Goal: Task Accomplishment & Management: Use online tool/utility

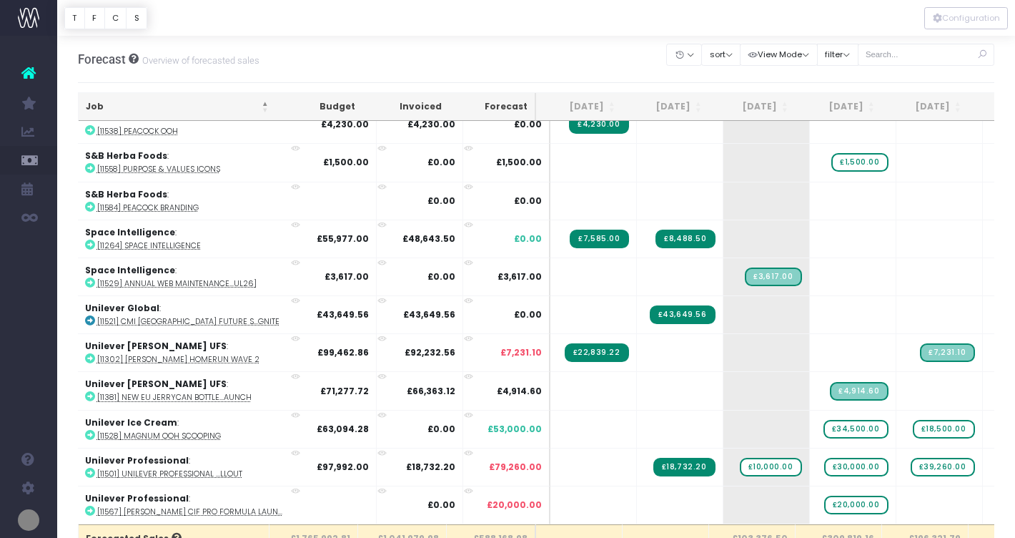
scroll to position [0, 37]
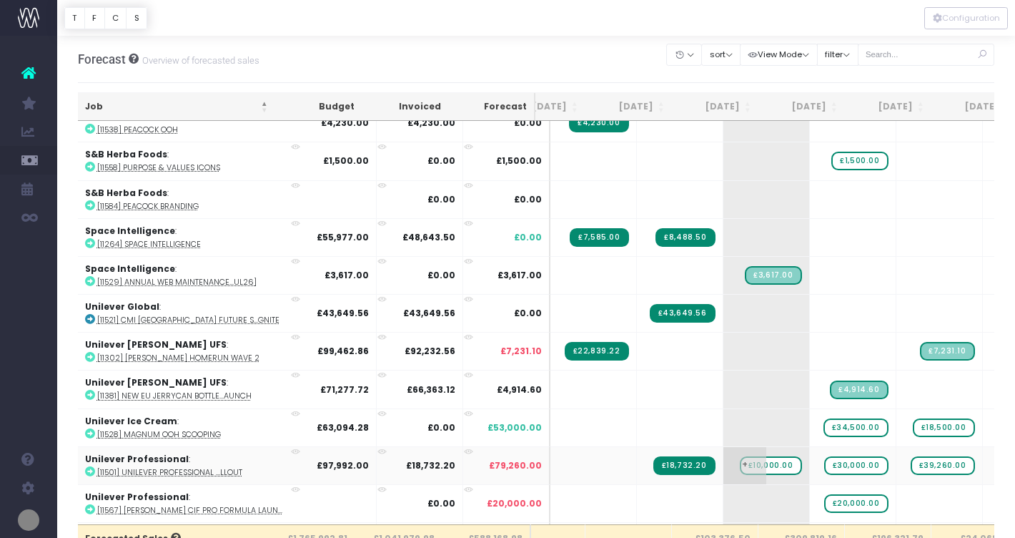
click at [740, 457] on span "£10,000.00" at bounding box center [771, 465] width 62 height 19
click at [824, 457] on span "£30,000.00" at bounding box center [856, 465] width 64 height 19
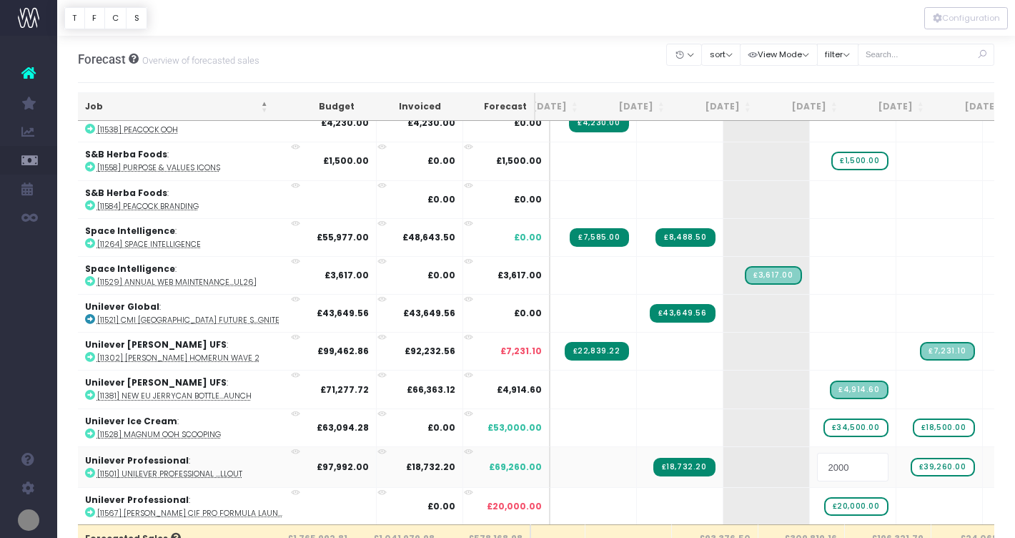
type input "20000"
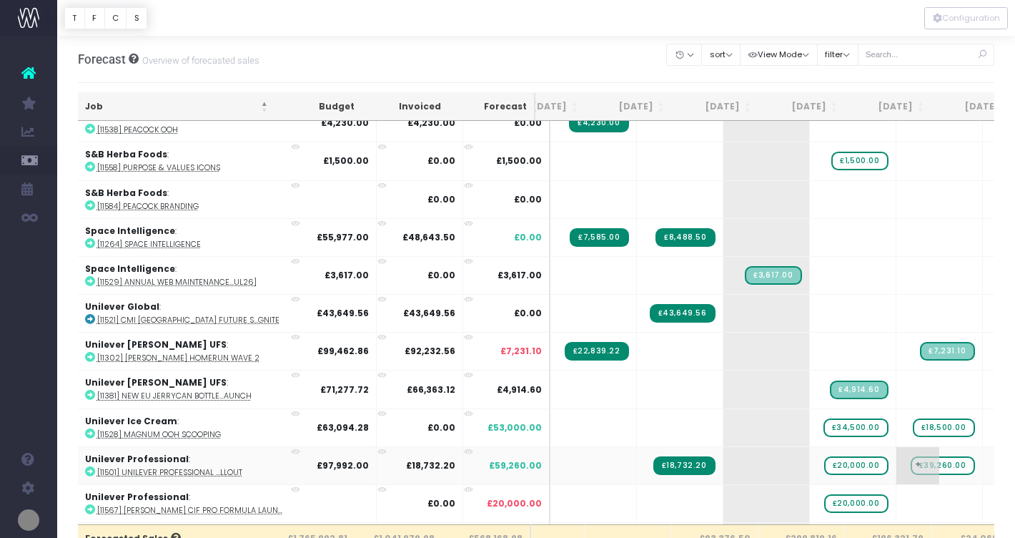
click at [911, 456] on span "£39,260.00" at bounding box center [943, 465] width 64 height 19
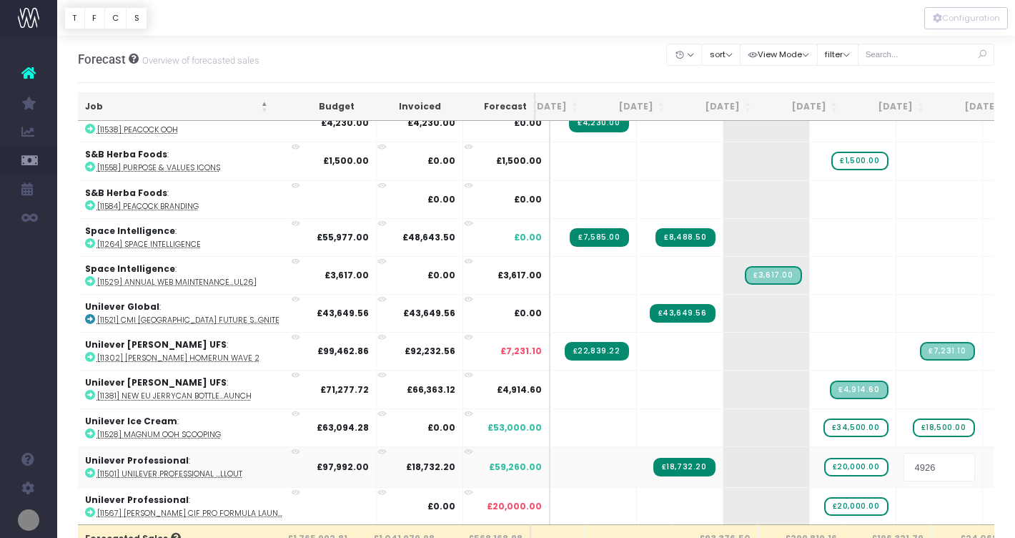
type input "49266"
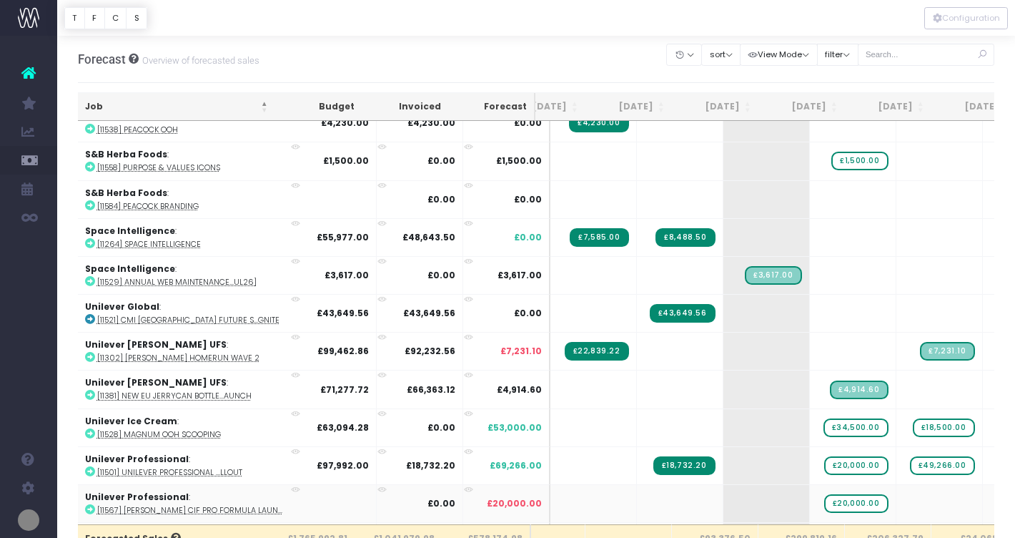
click at [92, 504] on icon at bounding box center [90, 509] width 10 height 10
click at [824, 494] on span "£20,000.00" at bounding box center [856, 503] width 64 height 19
type input "24928"
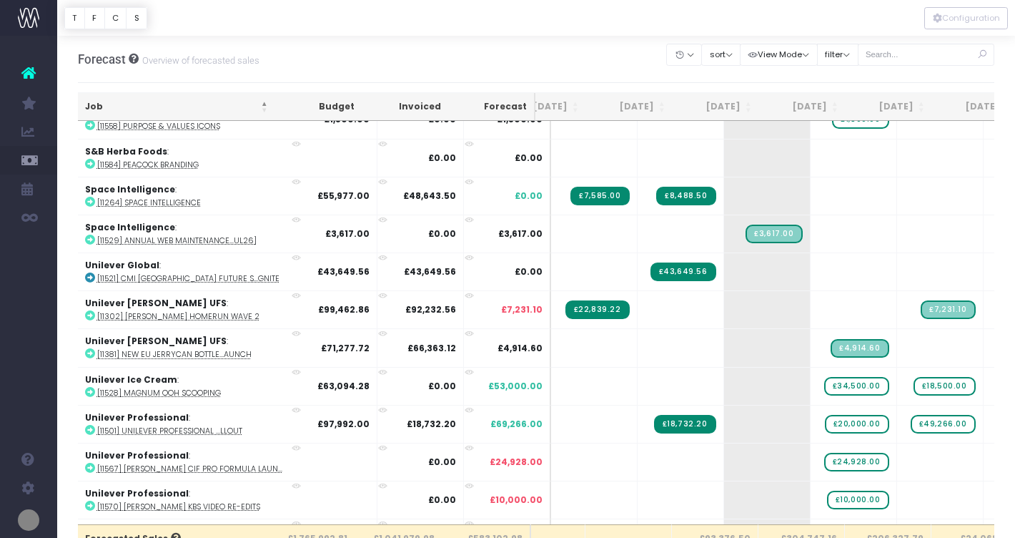
scroll to position [0, 36]
click at [91, 500] on icon at bounding box center [90, 505] width 10 height 10
click at [827, 490] on span "£10,000.00" at bounding box center [858, 499] width 62 height 19
type input "10761"
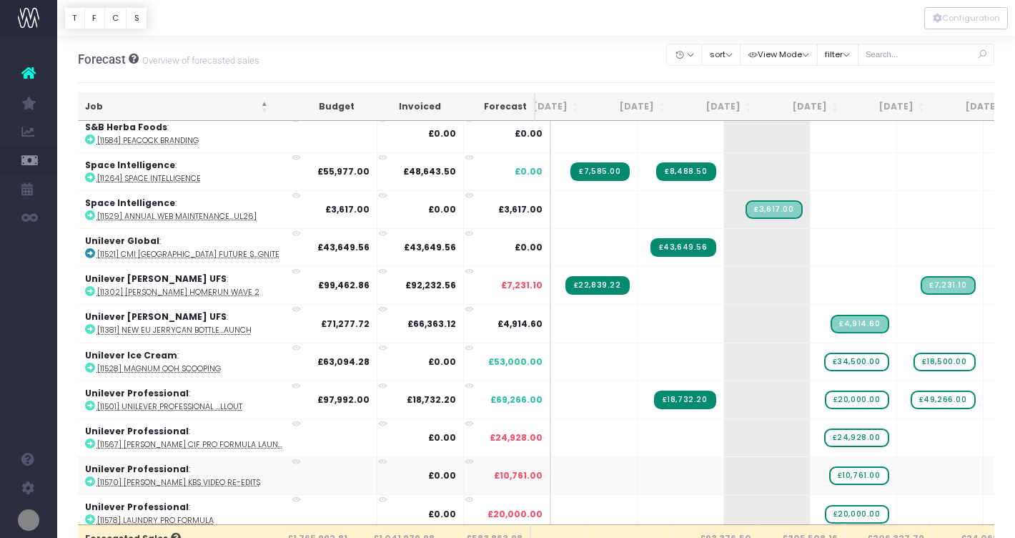
scroll to position [2596, 36]
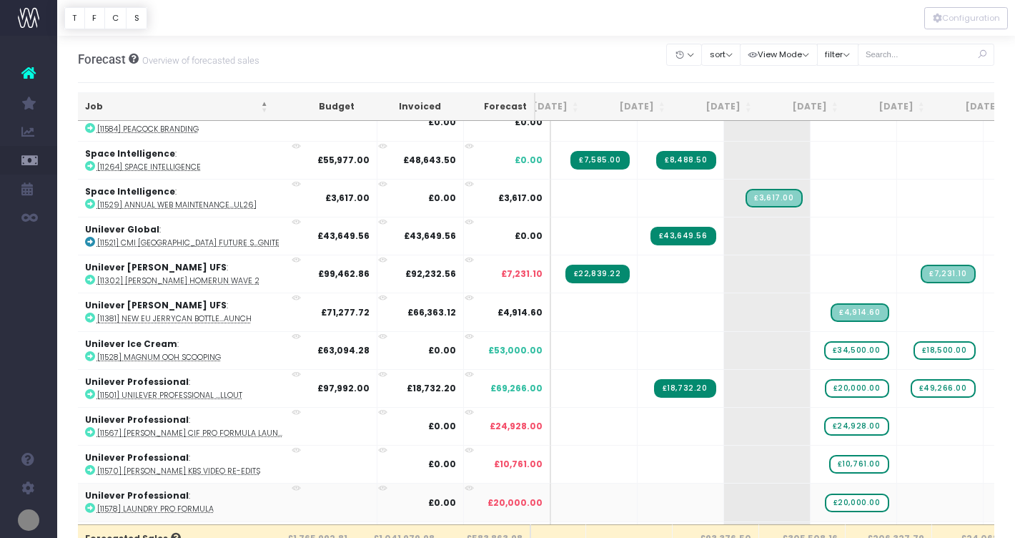
click at [87, 503] on icon at bounding box center [90, 508] width 10 height 10
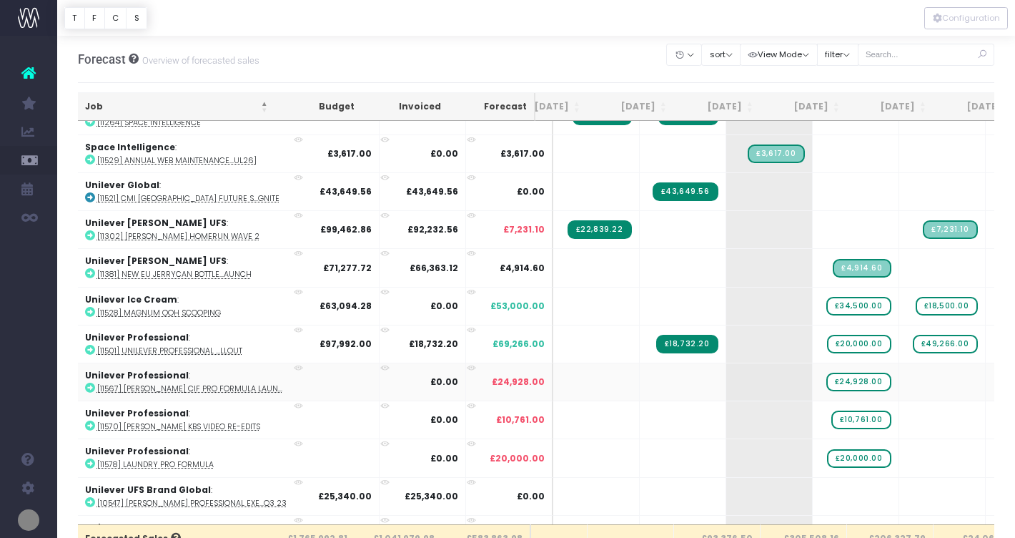
scroll to position [0, 34]
click at [90, 497] on icon at bounding box center [90, 502] width 10 height 10
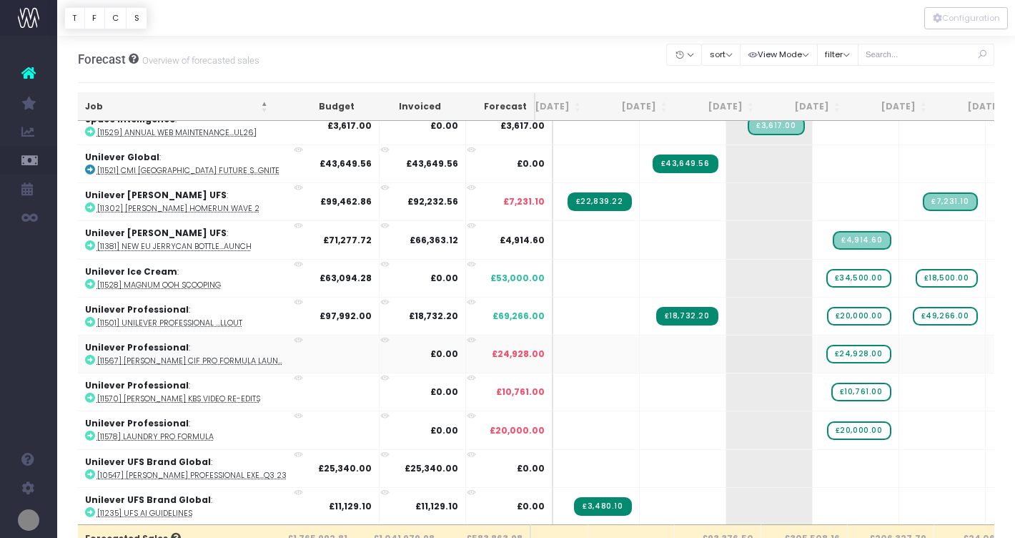
scroll to position [2674, 34]
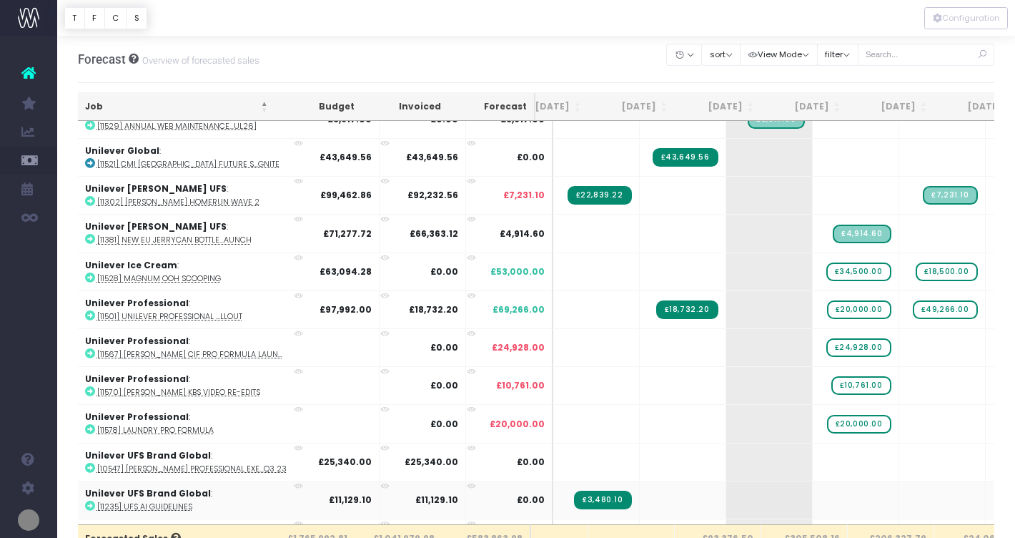
click at [90, 500] on icon at bounding box center [90, 505] width 10 height 10
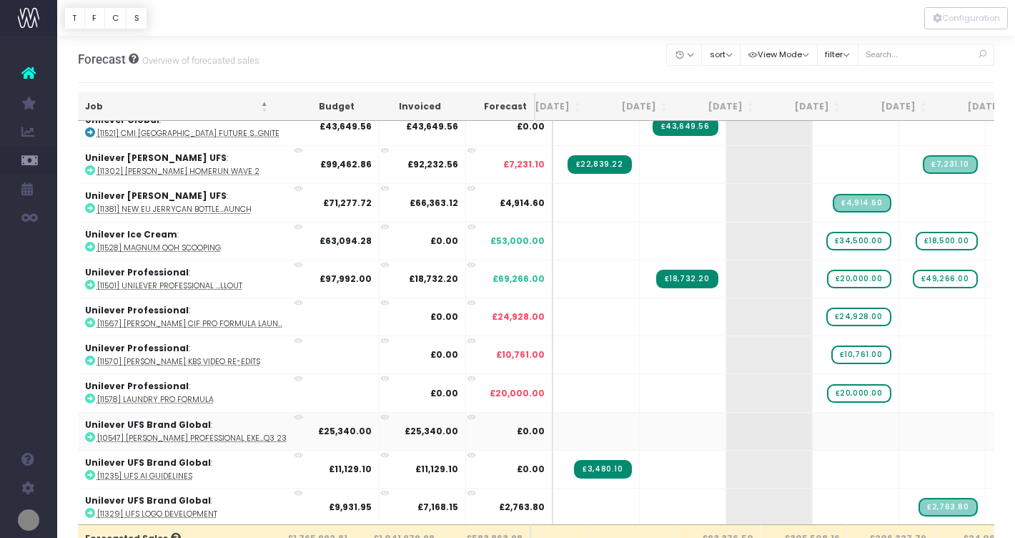
scroll to position [2707, 34]
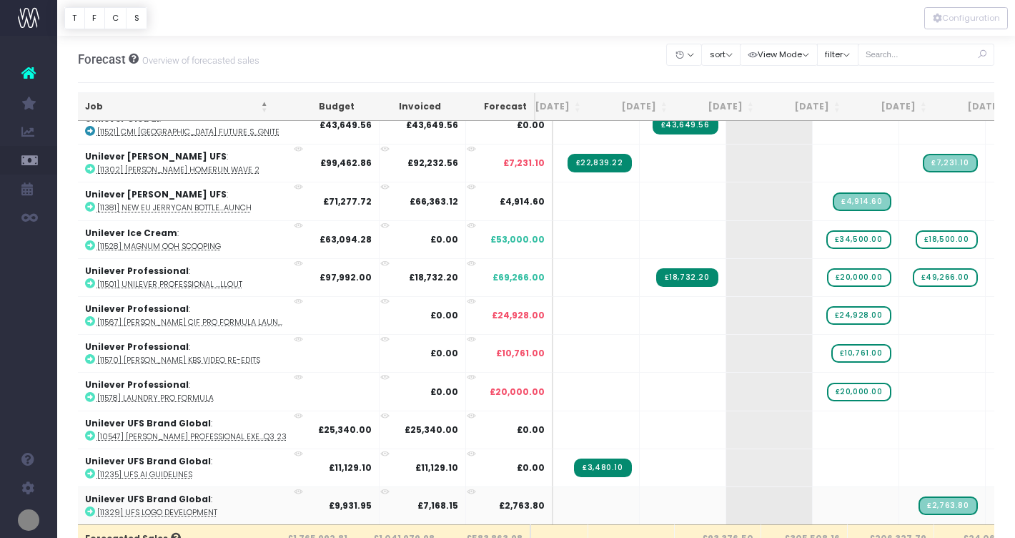
click at [89, 506] on icon at bounding box center [90, 511] width 10 height 10
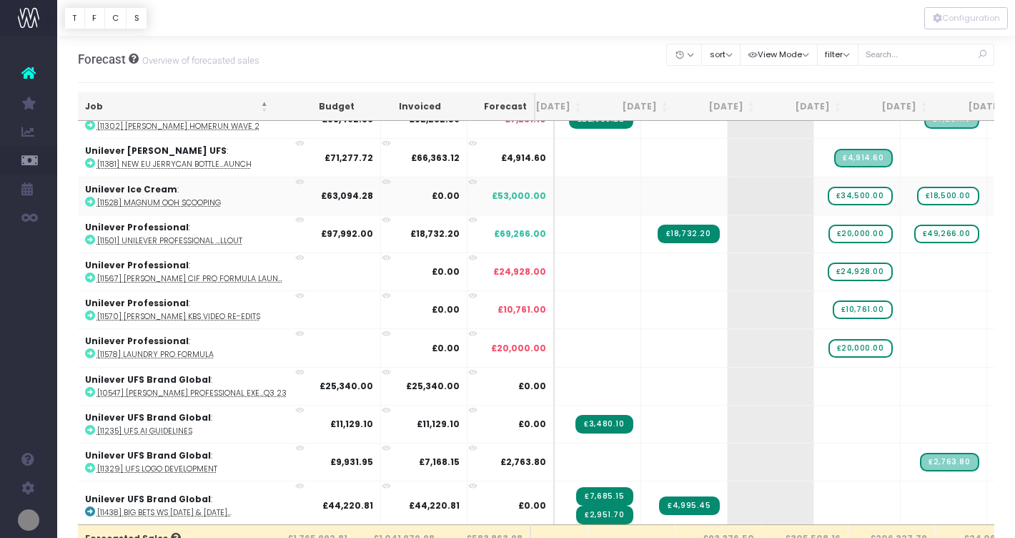
scroll to position [0, 33]
click at [89, 506] on icon at bounding box center [90, 511] width 10 height 10
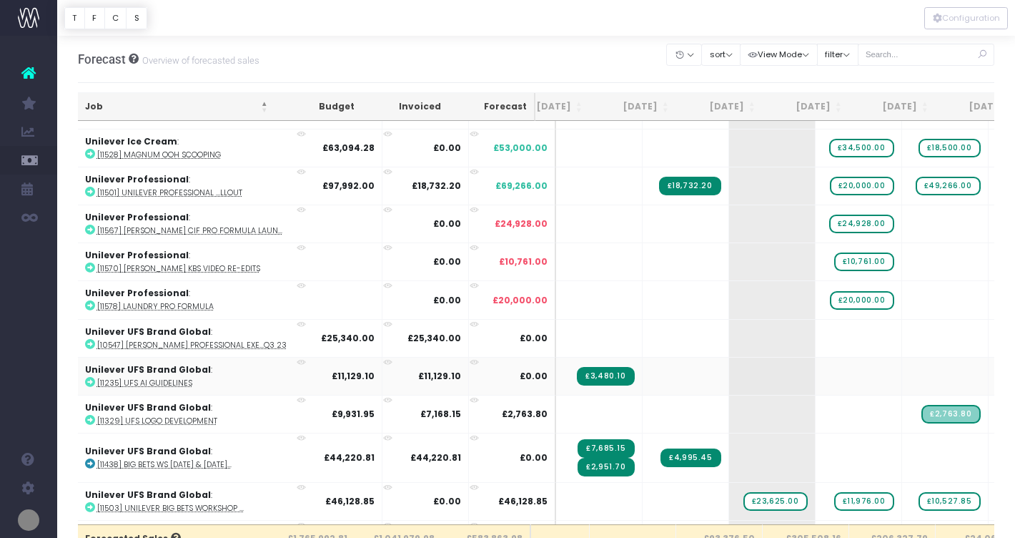
scroll to position [0, 31]
click at [93, 502] on icon at bounding box center [90, 507] width 10 height 10
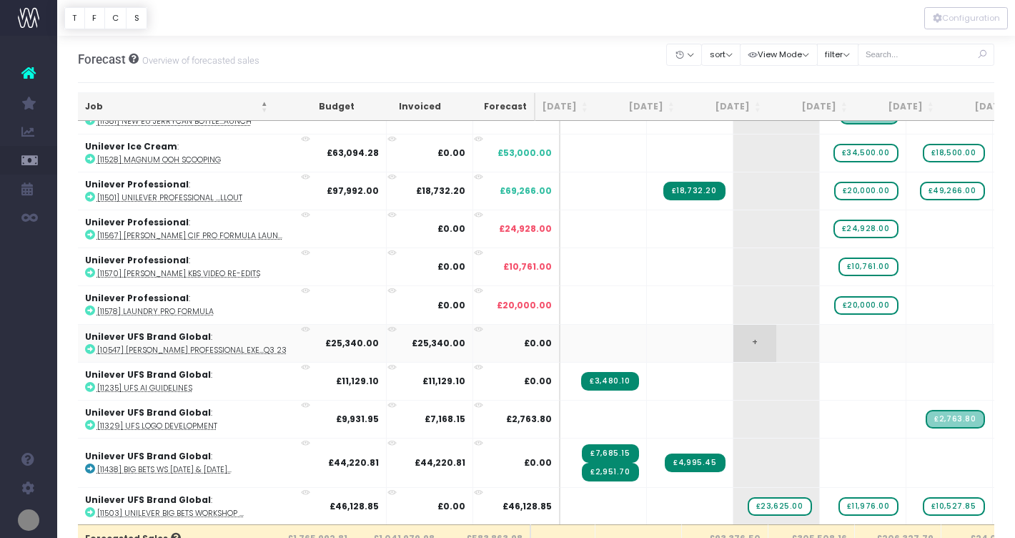
scroll to position [0, 26]
click at [748, 497] on span "£23,625.00" at bounding box center [780, 506] width 64 height 19
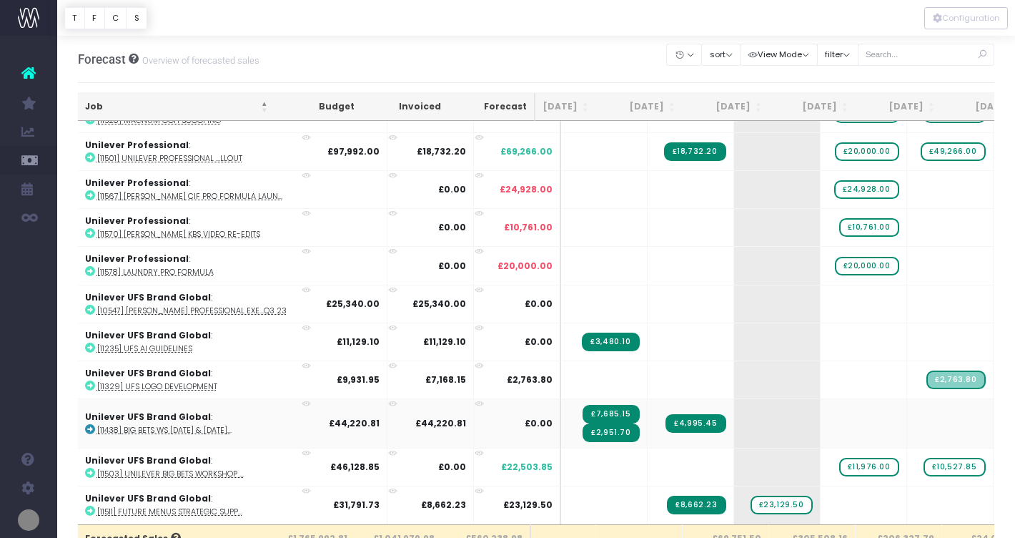
scroll to position [2834, 26]
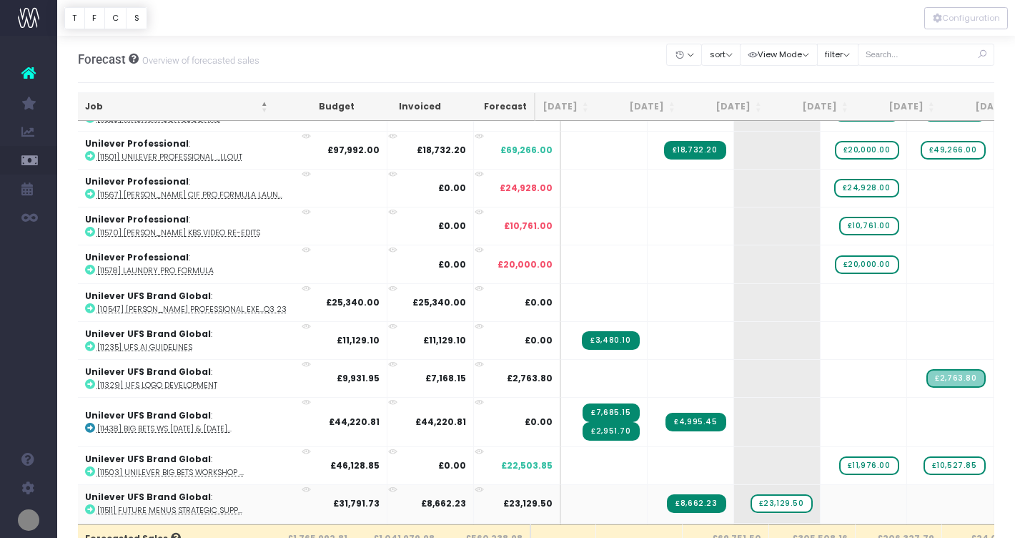
click at [91, 504] on icon at bounding box center [90, 509] width 10 height 10
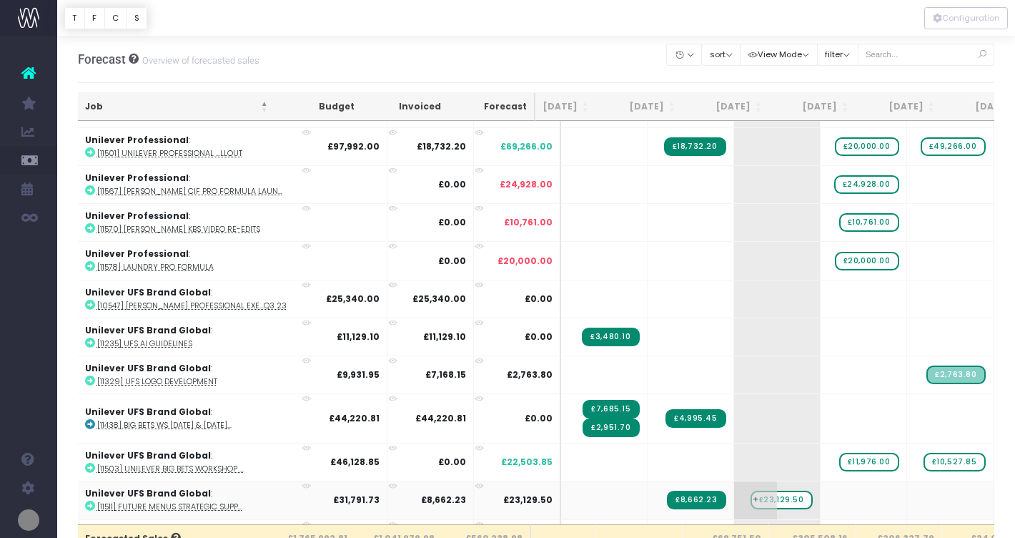
click at [751, 490] on span "£23,129.50" at bounding box center [782, 499] width 62 height 19
click at [821, 491] on span "+" at bounding box center [842, 499] width 43 height 37
type input "7785"
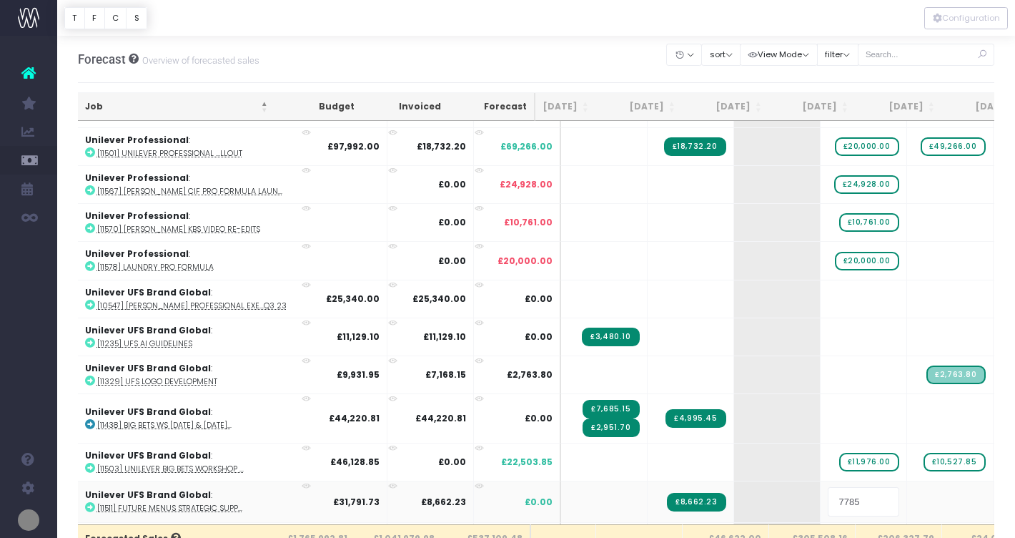
click at [565, 493] on body "Oh my... this is bad. wayahead wasn't able to load this page. Please contact su…" at bounding box center [507, 269] width 1015 height 538
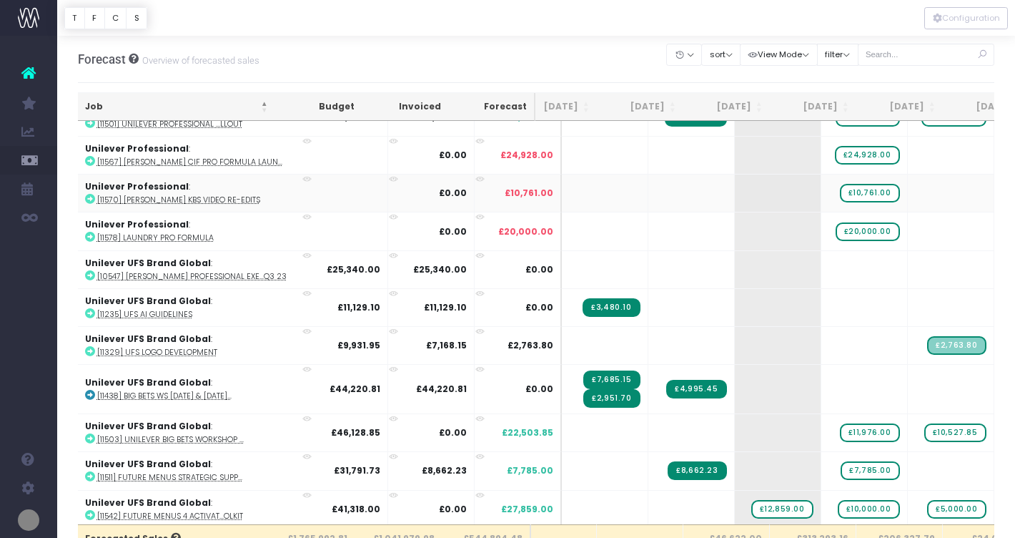
scroll to position [2867, 26]
click at [90, 509] on icon at bounding box center [90, 514] width 10 height 10
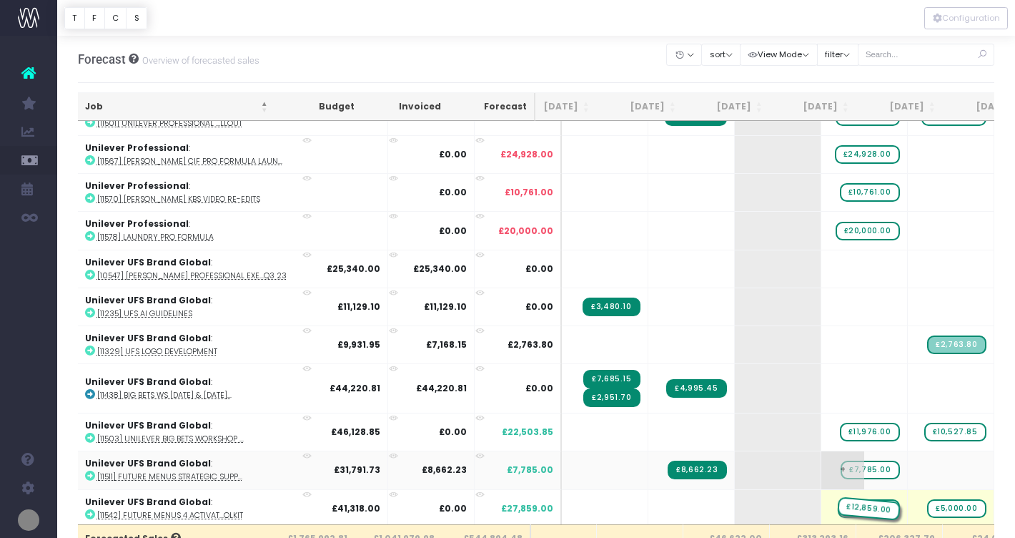
drag, startPoint x: 736, startPoint y: 497, endPoint x: 815, endPoint y: 476, distance: 82.0
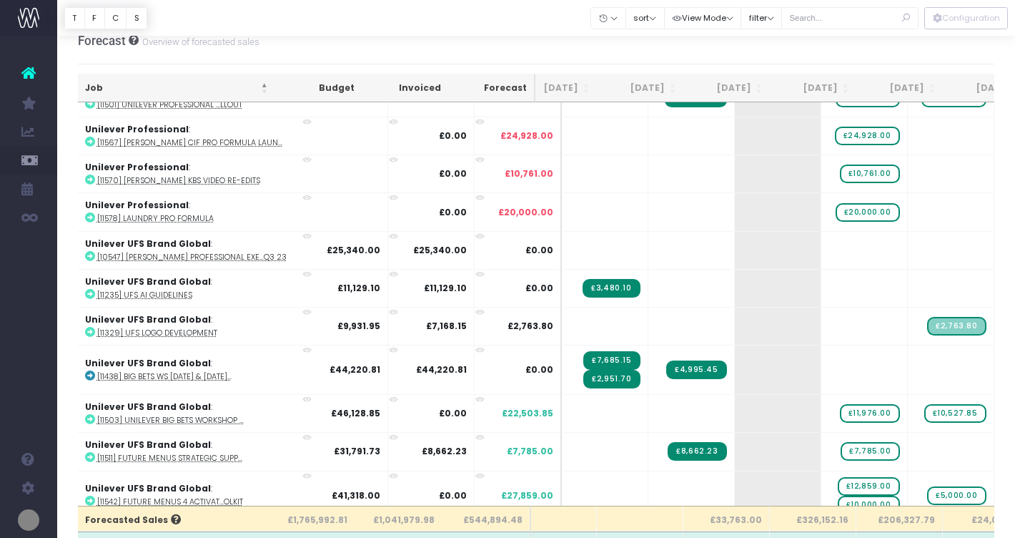
scroll to position [14, 0]
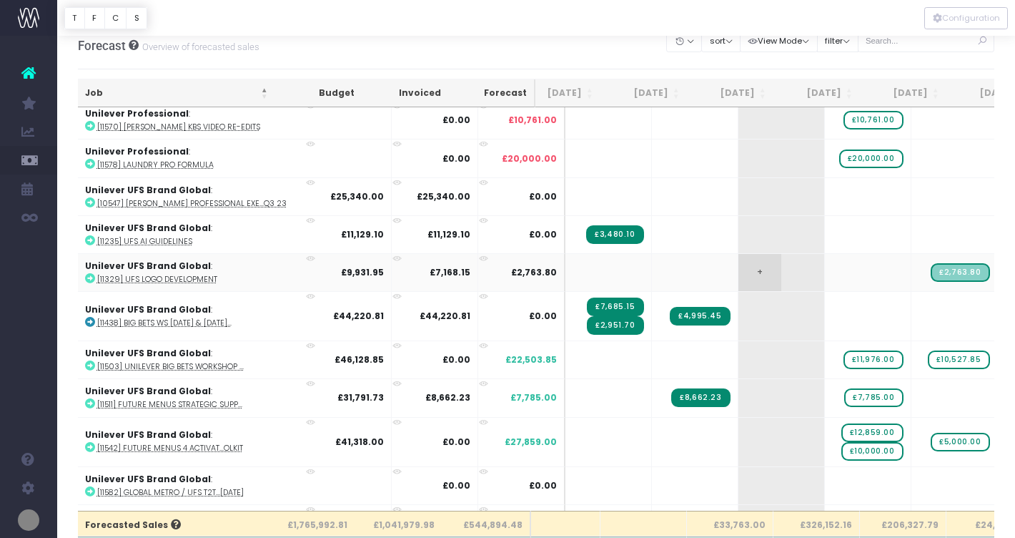
scroll to position [2929, 22]
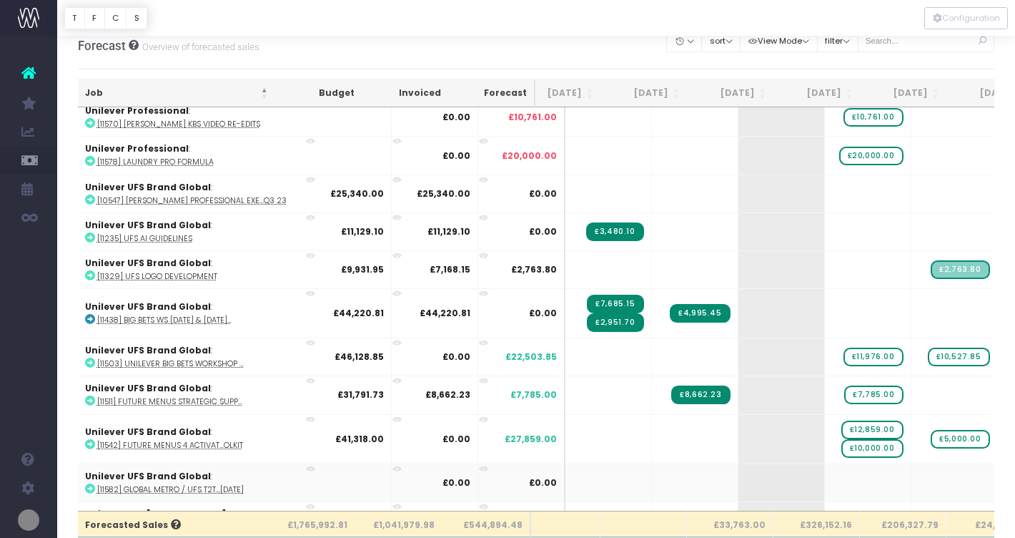
click at [87, 483] on icon at bounding box center [90, 488] width 10 height 10
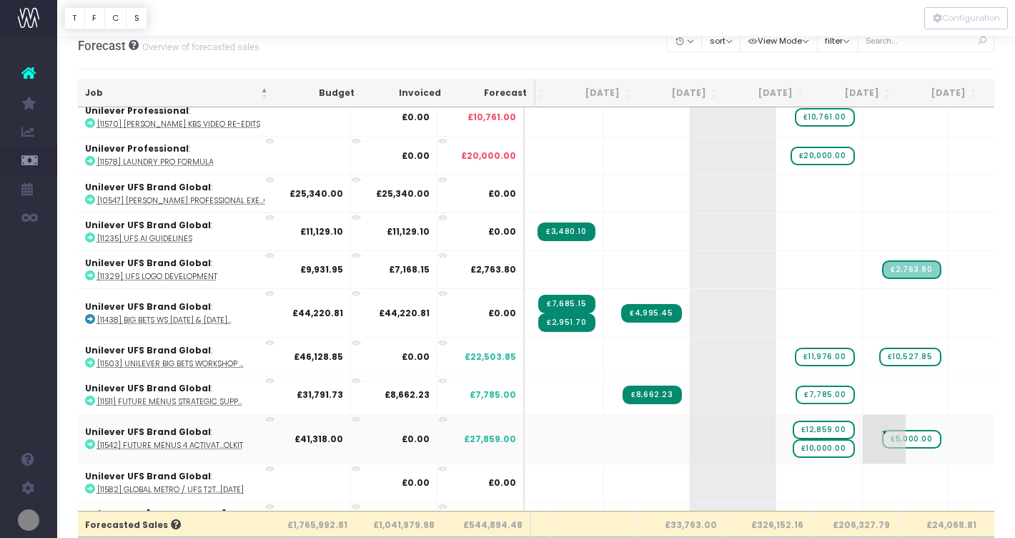
scroll to position [0, 0]
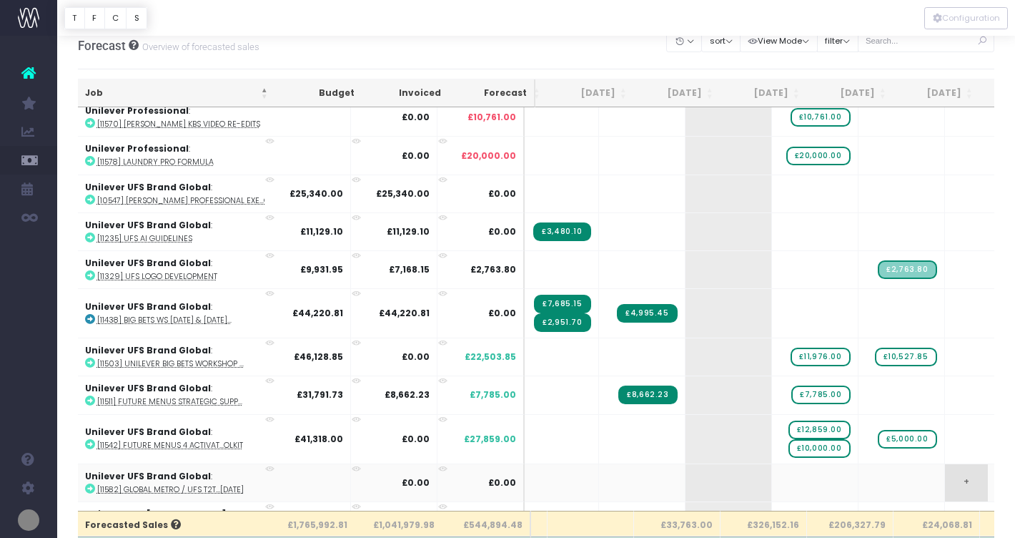
click at [945, 469] on span "+" at bounding box center [966, 482] width 43 height 37
type input "20000"
click at [784, 476] on body "Oh my... this is bad. wayahead wasn't able to load this page. Please contact su…" at bounding box center [507, 255] width 1015 height 538
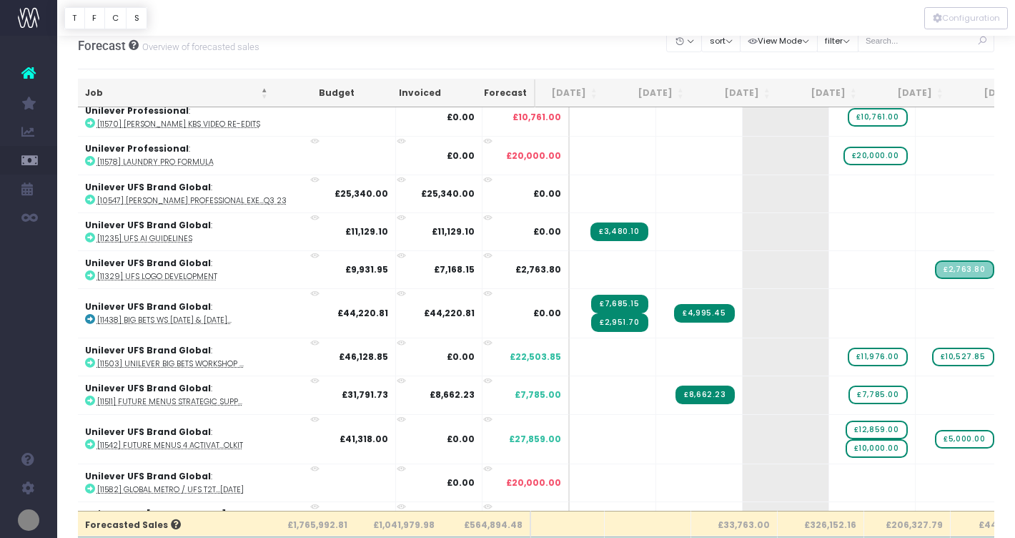
scroll to position [0, 14]
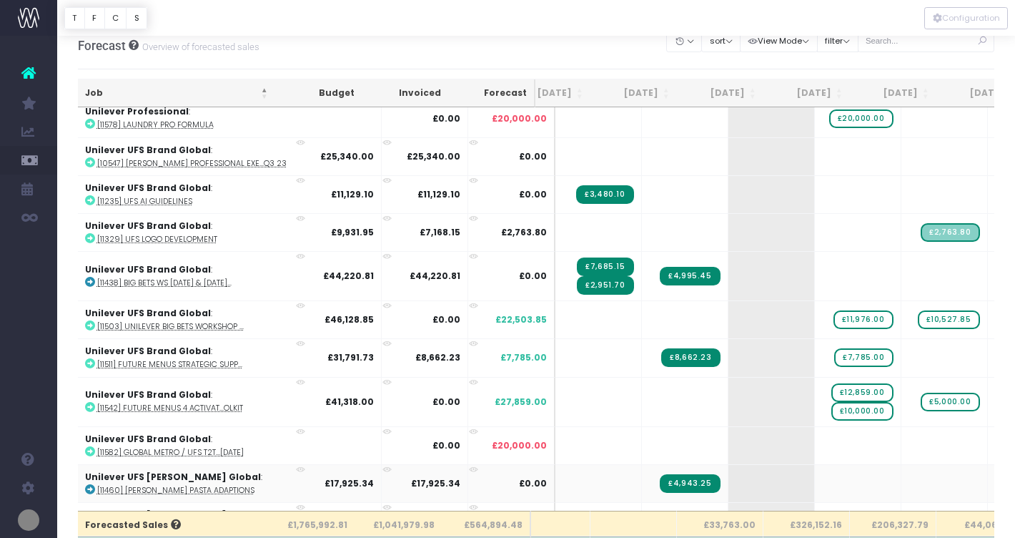
click at [91, 484] on icon at bounding box center [90, 489] width 10 height 10
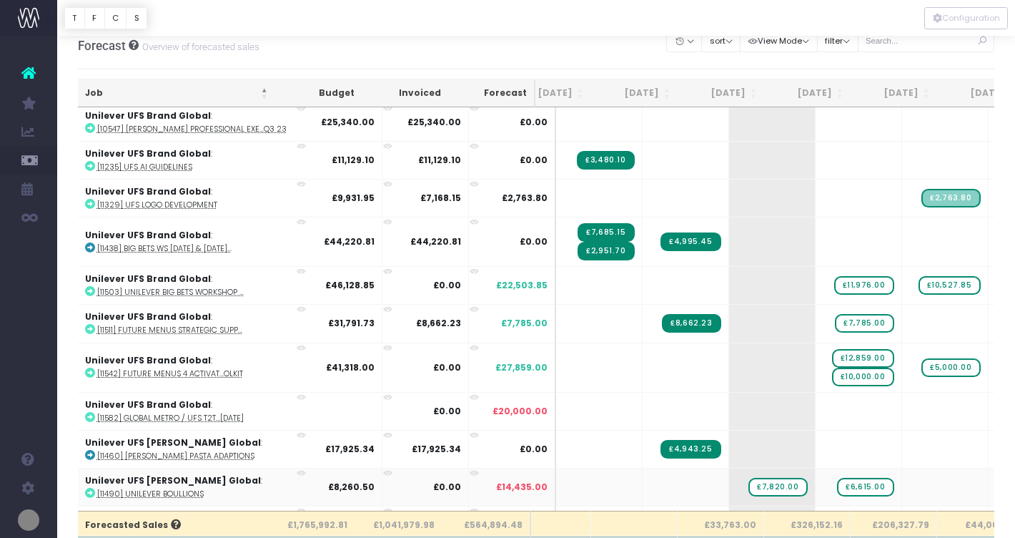
click at [92, 488] on icon at bounding box center [90, 493] width 10 height 10
click at [748, 478] on span "£7,820.00" at bounding box center [777, 487] width 59 height 19
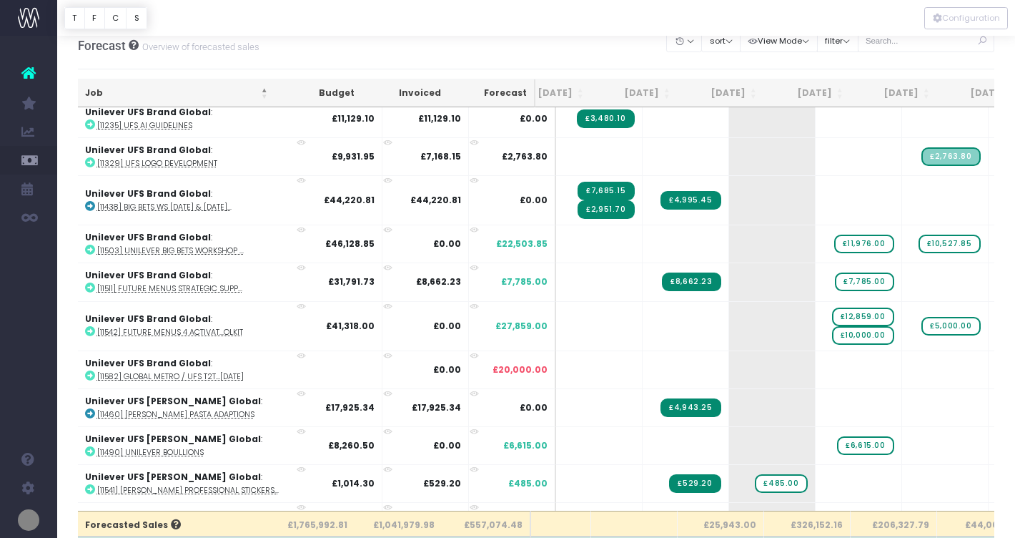
scroll to position [3045, 31]
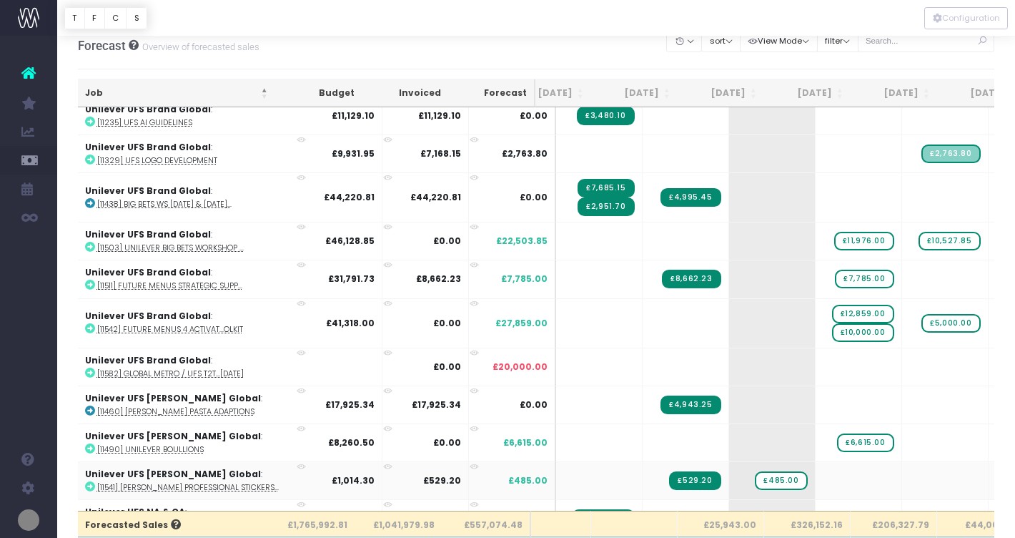
click at [90, 481] on icon at bounding box center [90, 486] width 10 height 10
drag, startPoint x: 734, startPoint y: 473, endPoint x: 814, endPoint y: 473, distance: 80.1
click at [841, 471] on span "£485.00" at bounding box center [867, 480] width 52 height 19
type input "573"
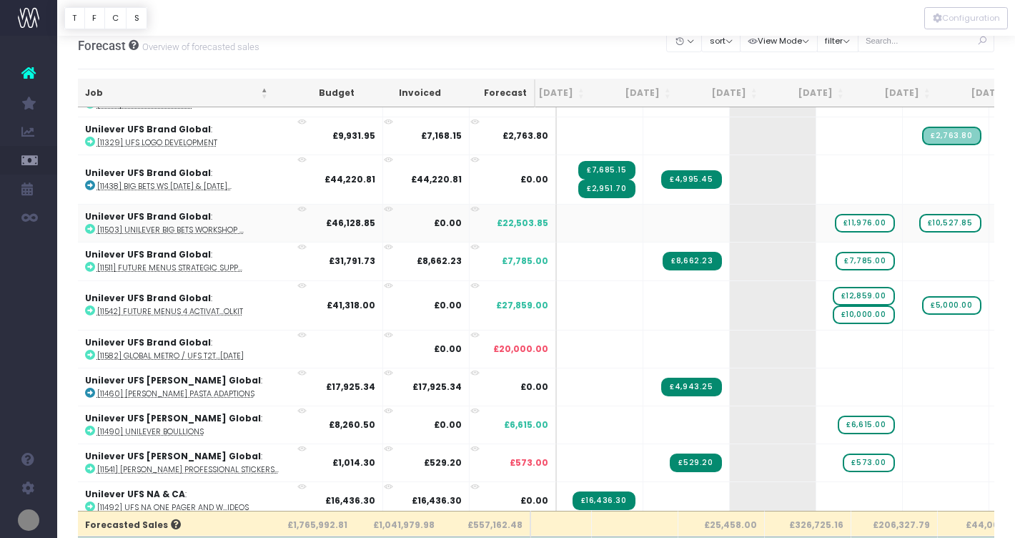
scroll to position [3065, 31]
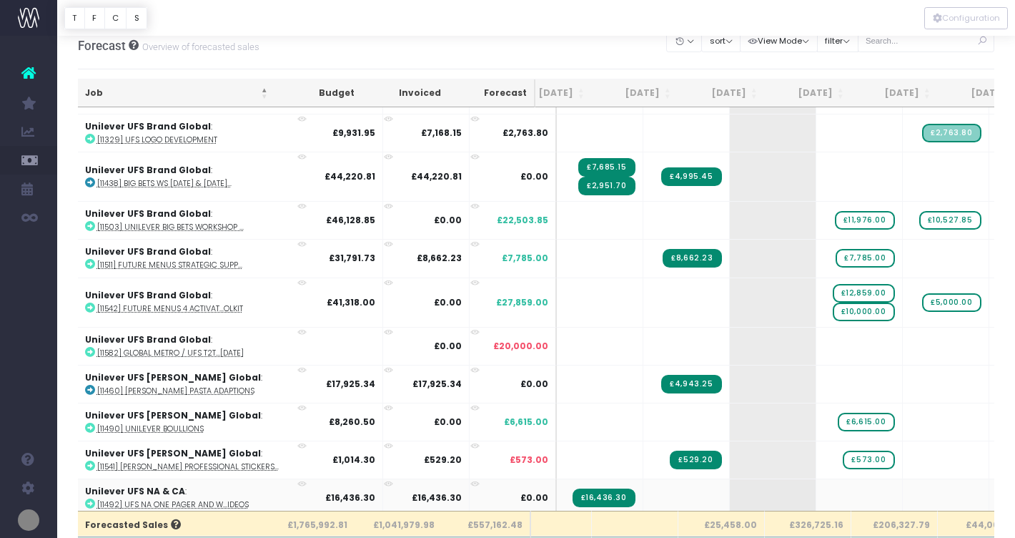
click at [89, 498] on icon at bounding box center [90, 503] width 10 height 10
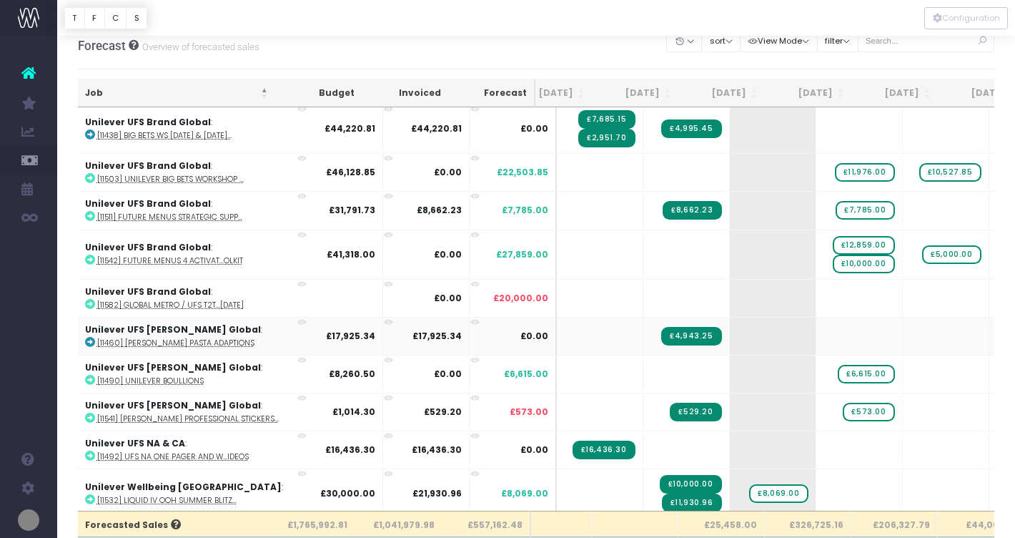
scroll to position [3115, 31]
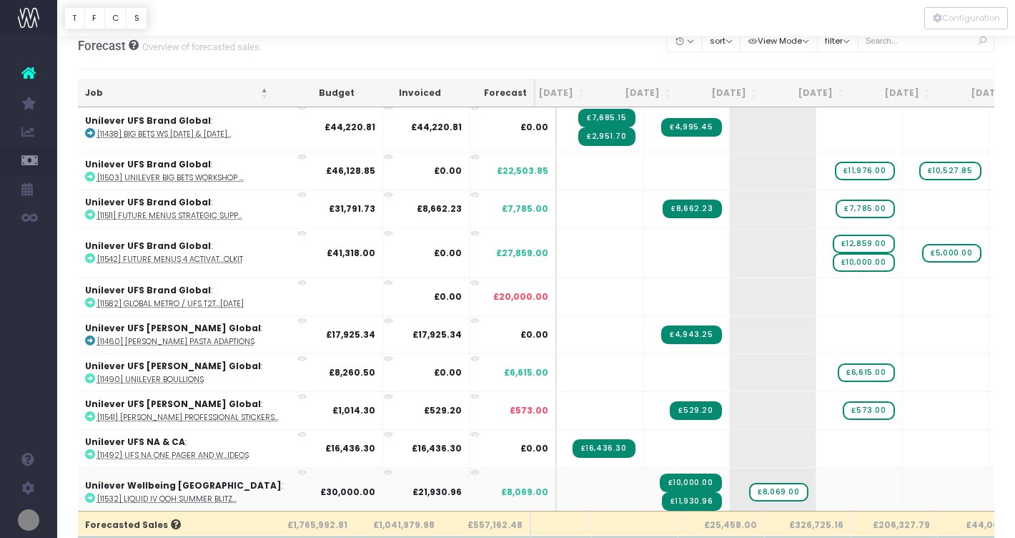
click at [94, 485] on td "Unilever Wellbeing Europe : [11532] Liquid IV OOH Summer Blitz..." at bounding box center [202, 491] width 249 height 49
click at [89, 493] on icon at bounding box center [90, 498] width 10 height 10
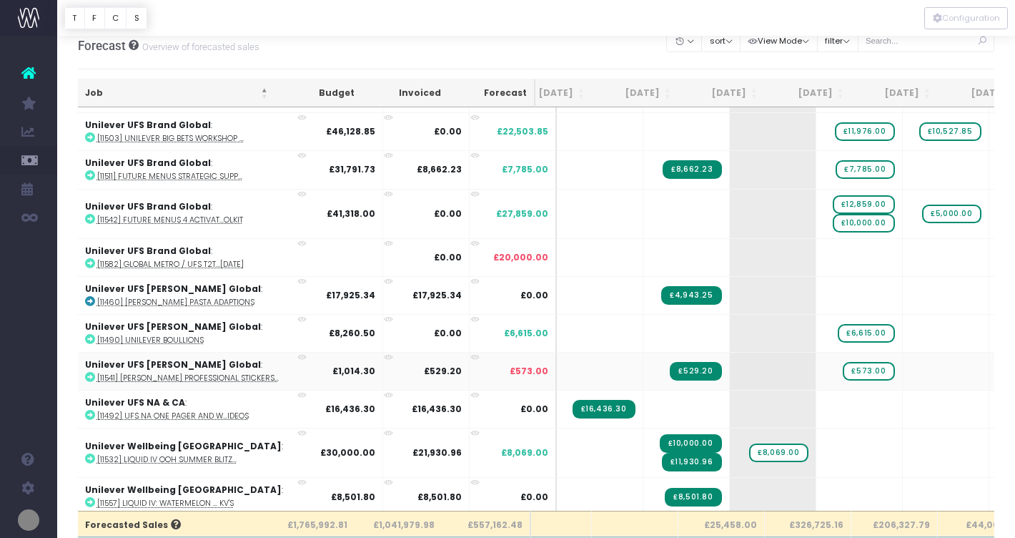
scroll to position [3159, 31]
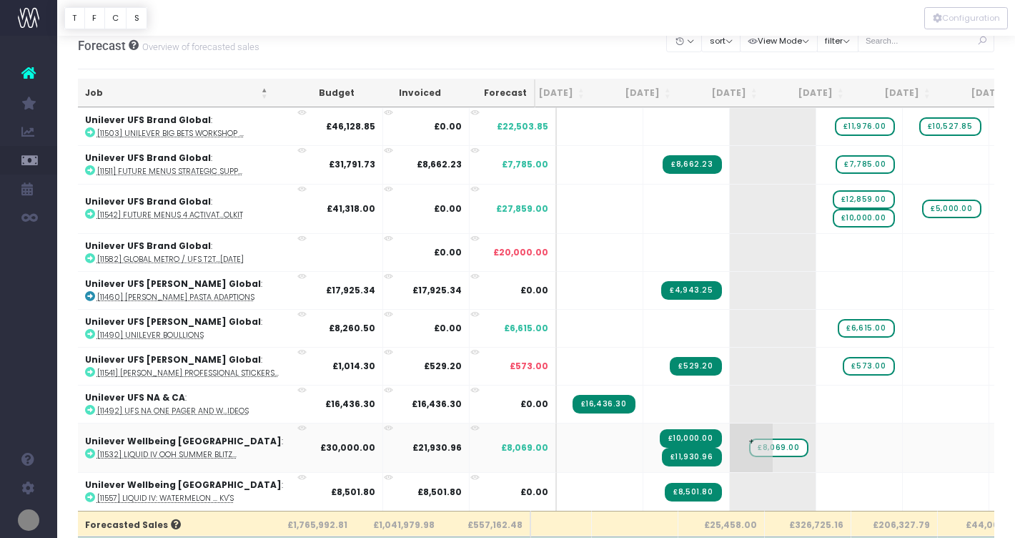
click at [749, 438] on span "£8,069.00" at bounding box center [778, 447] width 59 height 19
click at [88, 492] on icon at bounding box center [90, 497] width 10 height 10
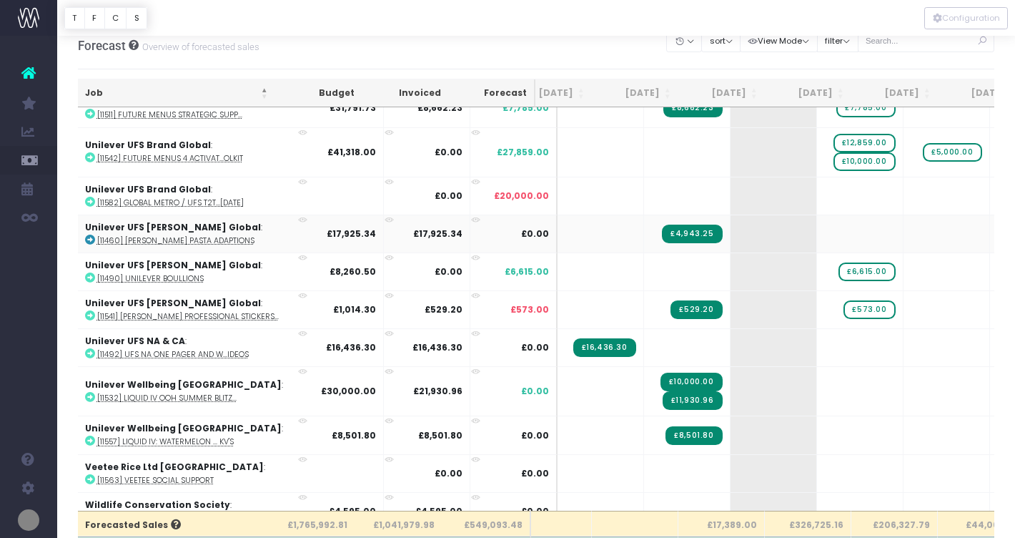
scroll to position [3216, 29]
click at [89, 474] on icon at bounding box center [90, 479] width 10 height 10
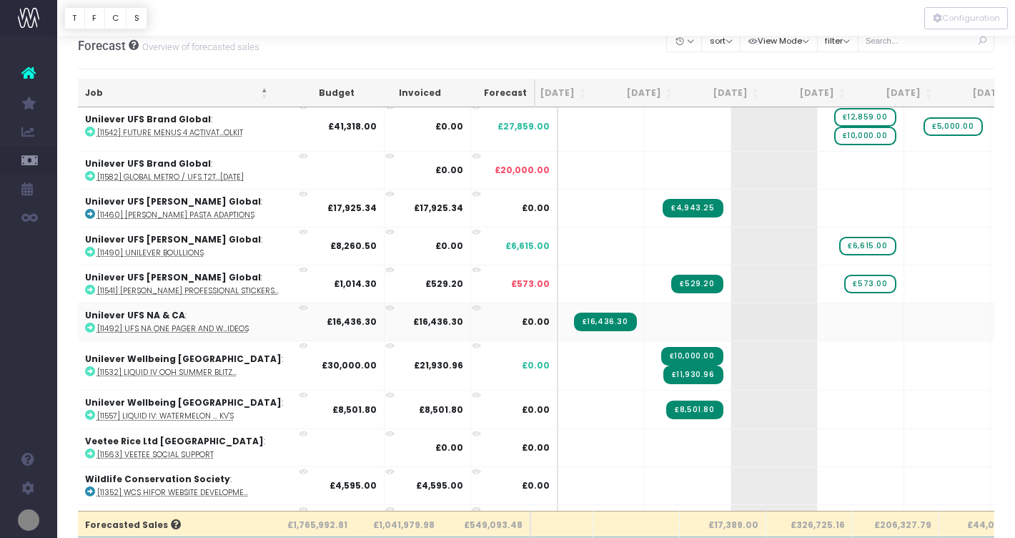
scroll to position [3241, 29]
click at [85, 487] on icon at bounding box center [90, 492] width 10 height 10
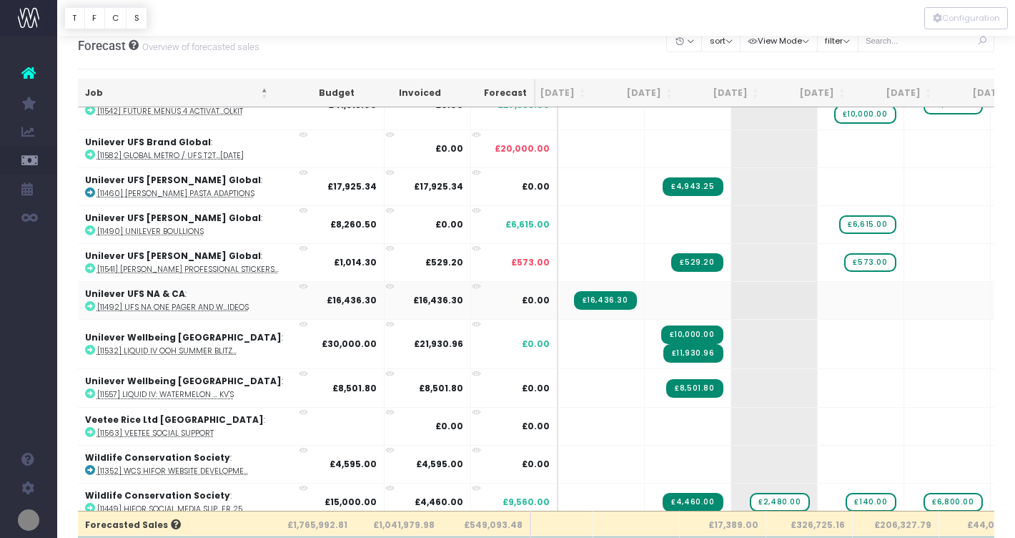
scroll to position [3262, 29]
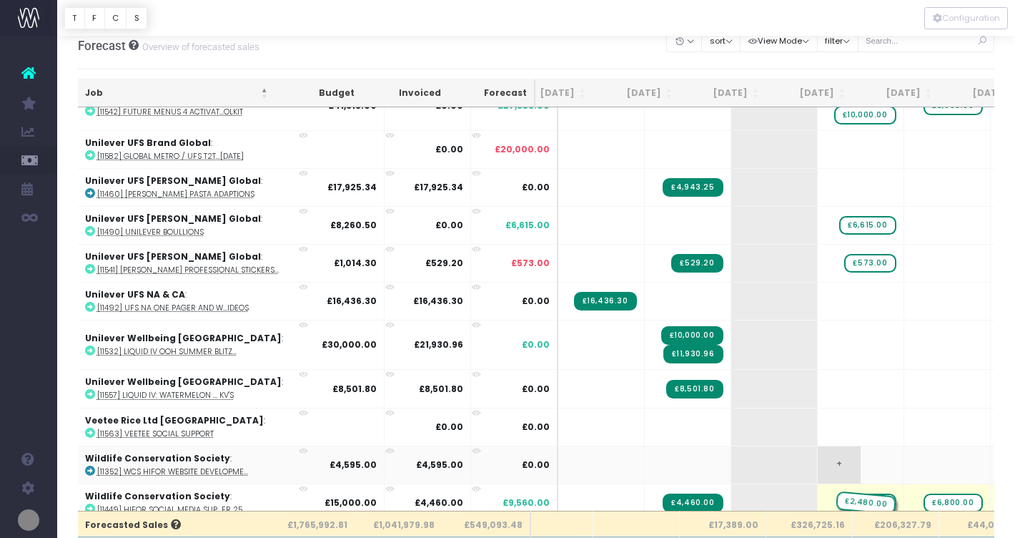
drag, startPoint x: 741, startPoint y: 492, endPoint x: 822, endPoint y: 467, distance: 85.3
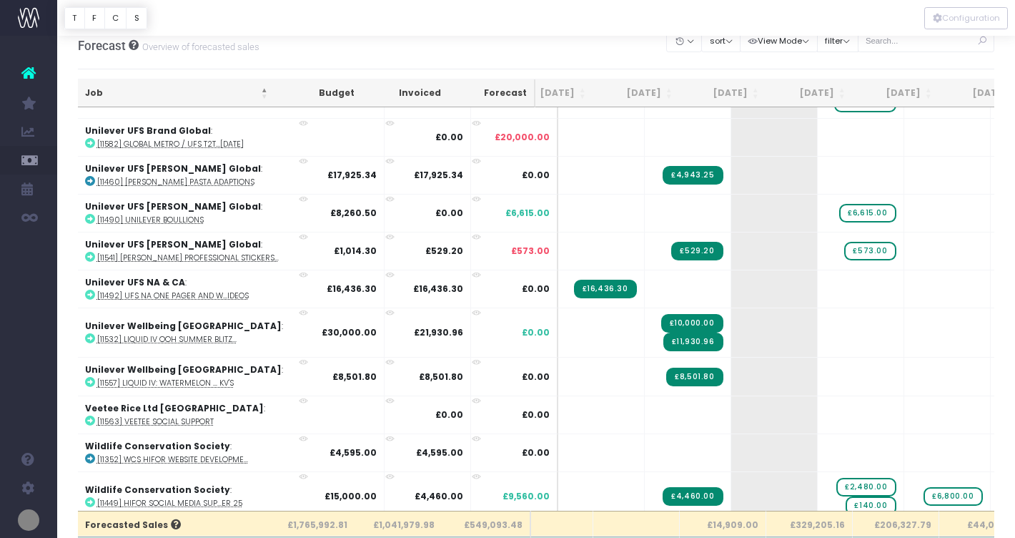
scroll to position [3273, 29]
click at [89, 498] on icon at bounding box center [90, 503] width 10 height 10
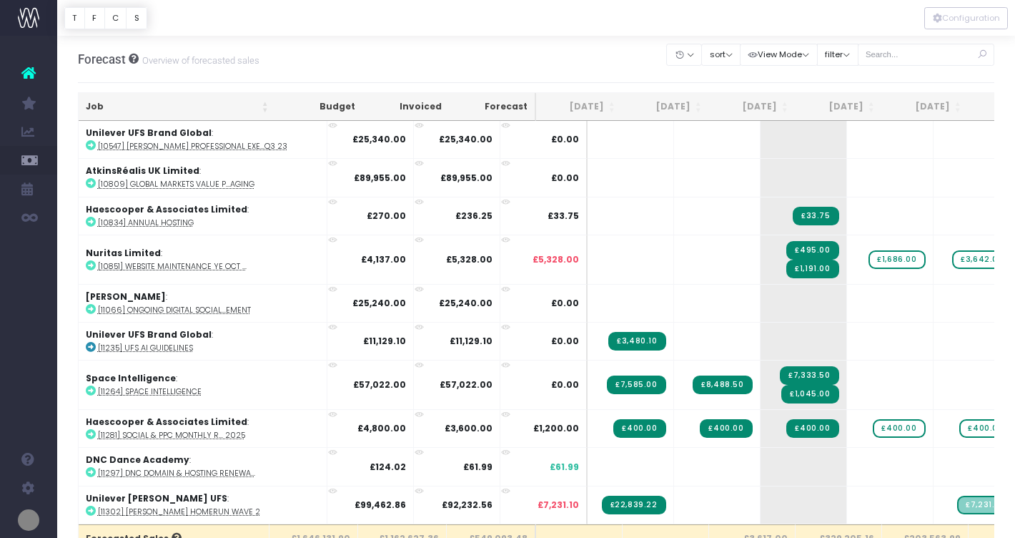
click at [32, 71] on icon at bounding box center [28, 73] width 14 height 19
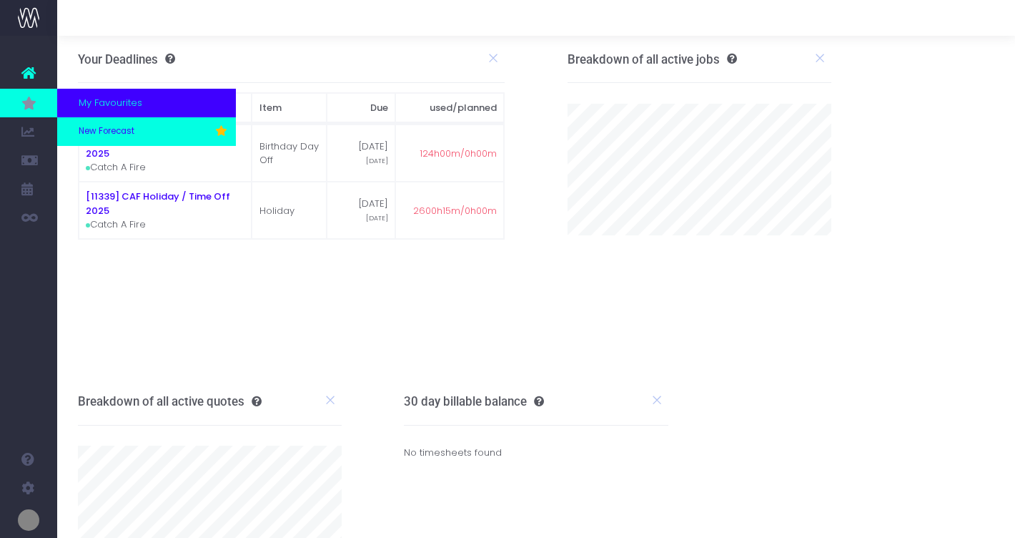
click at [114, 131] on span "New Forecast" at bounding box center [107, 131] width 56 height 13
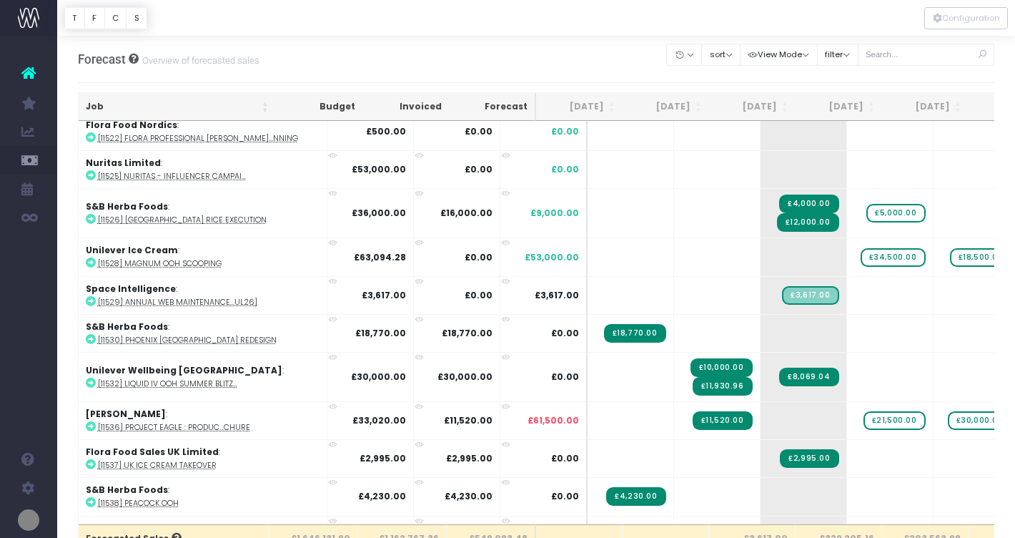
scroll to position [1731, 0]
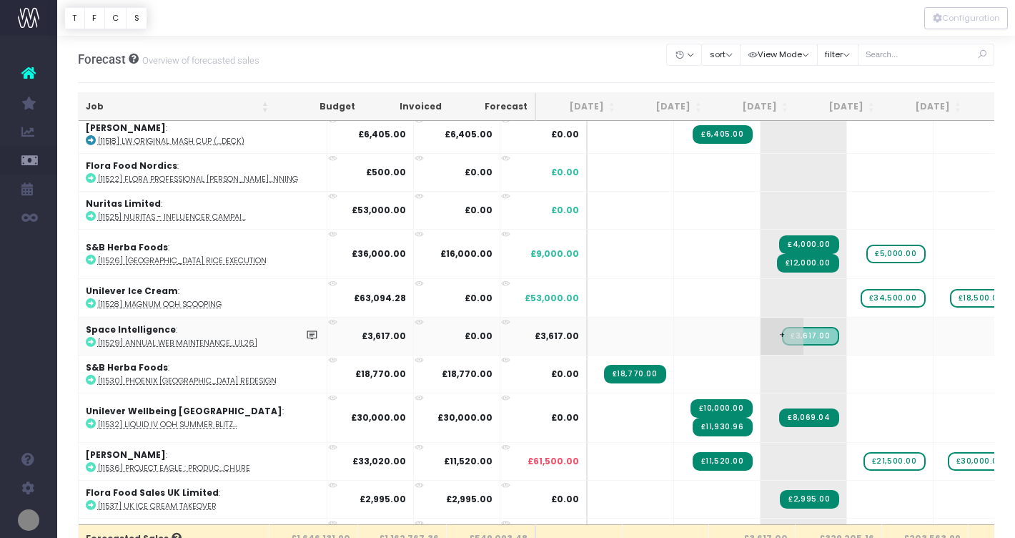
drag, startPoint x: 764, startPoint y: 330, endPoint x: 775, endPoint y: 330, distance: 11.4
drag, startPoint x: 766, startPoint y: 330, endPoint x: 873, endPoint y: 330, distance: 106.5
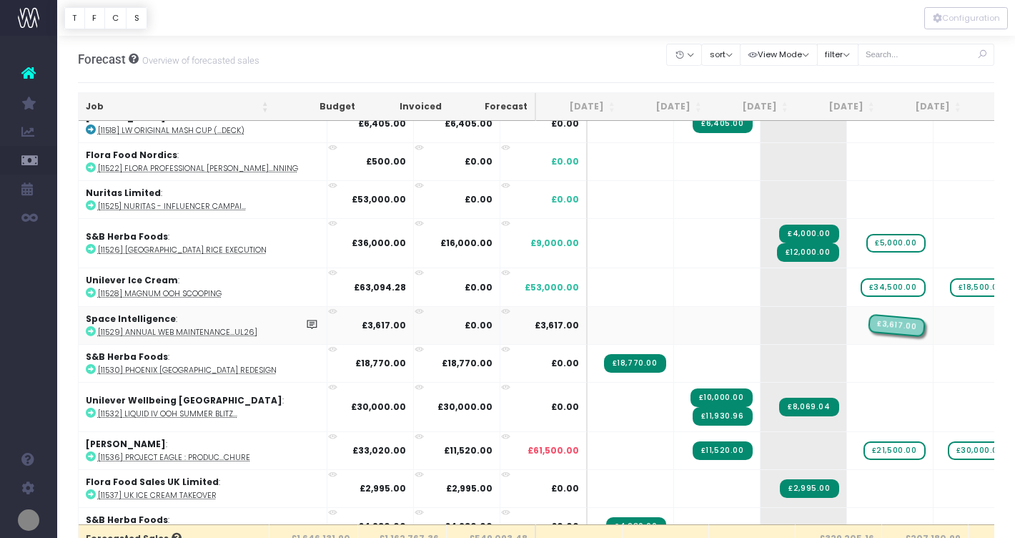
drag, startPoint x: 938, startPoint y: 317, endPoint x: 855, endPoint y: 317, distance: 82.9
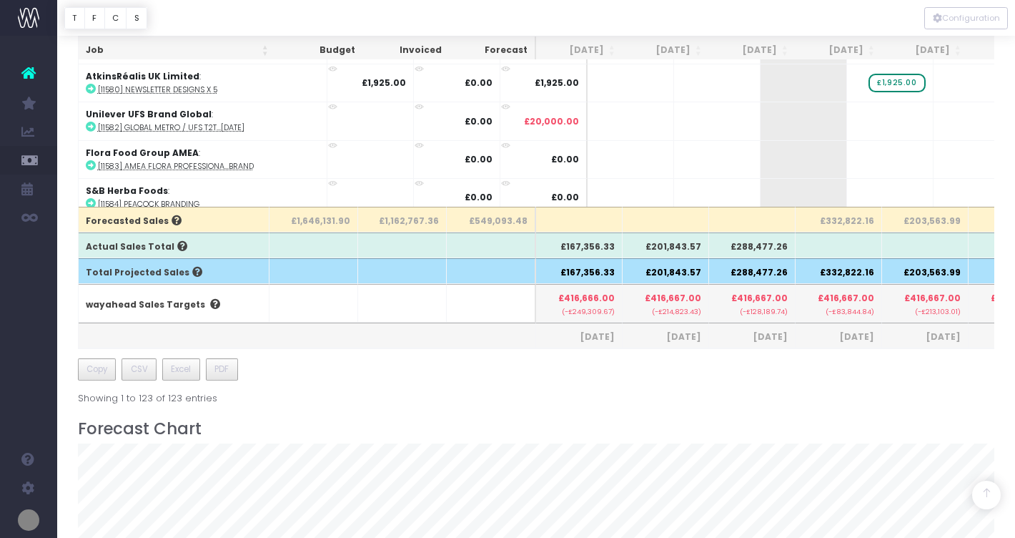
scroll to position [334, 0]
